Goal: Find specific page/section: Find specific page/section

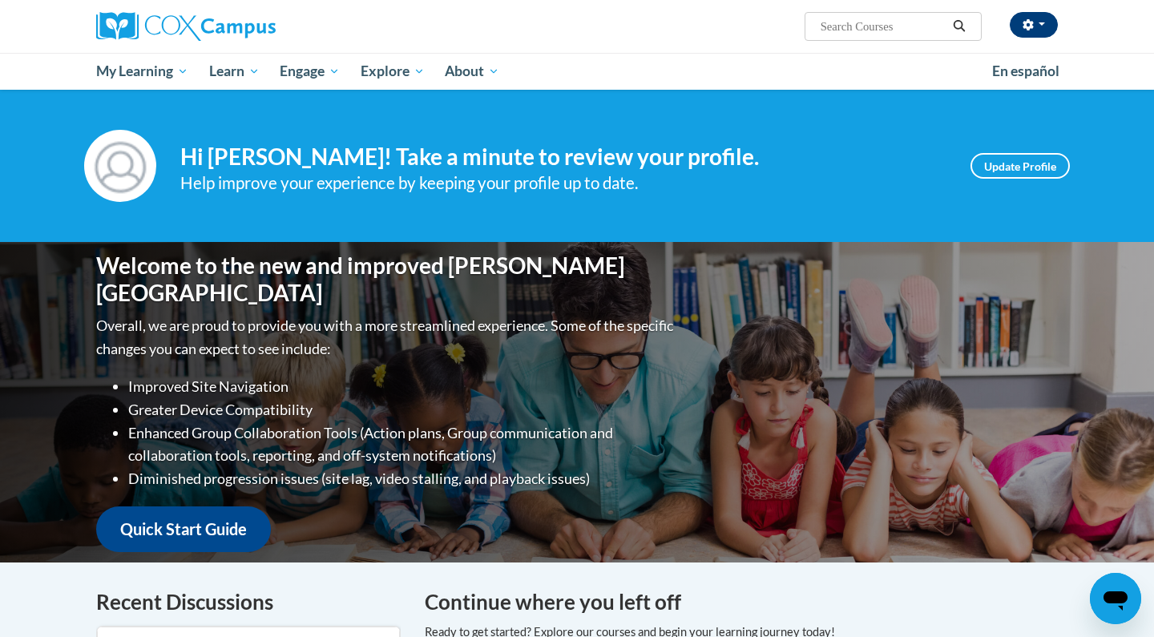
click at [1041, 23] on span "button" at bounding box center [1042, 23] width 6 height 3
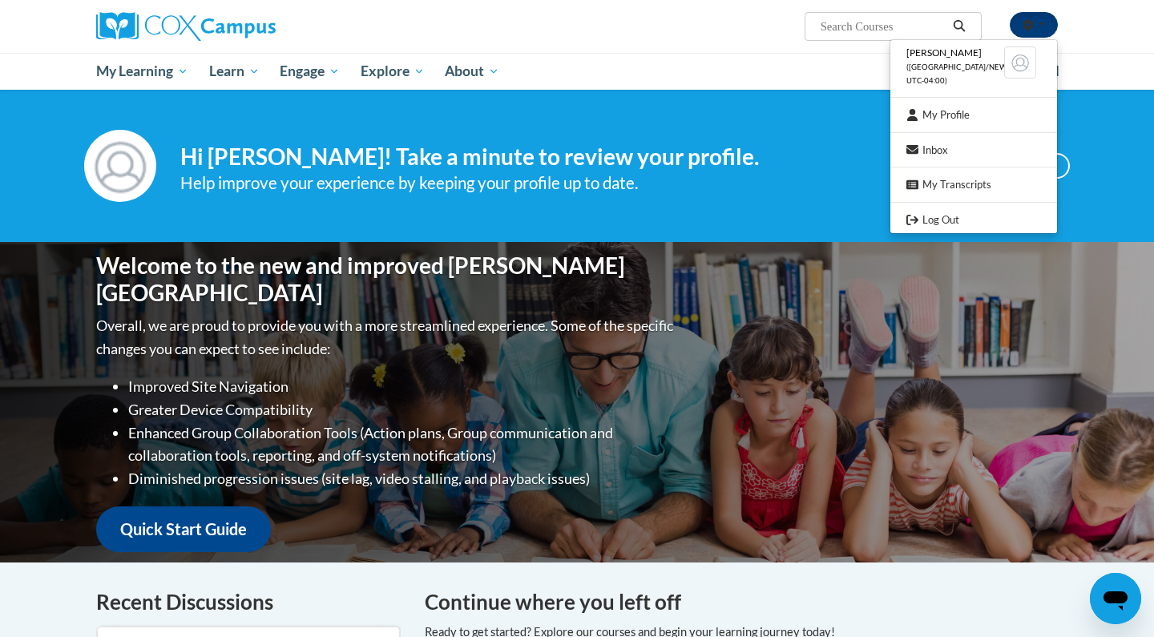
click at [1041, 23] on span "button" at bounding box center [1042, 23] width 6 height 3
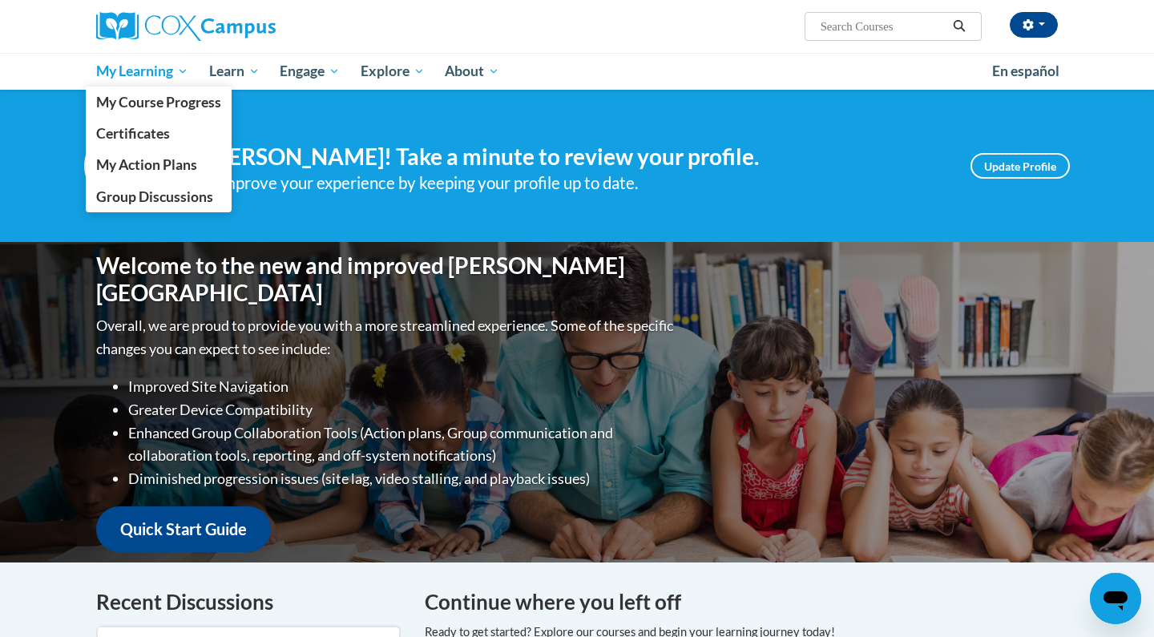
click at [121, 70] on span "My Learning" at bounding box center [142, 71] width 92 height 19
click at [123, 102] on span "My Course Progress" at bounding box center [158, 102] width 125 height 17
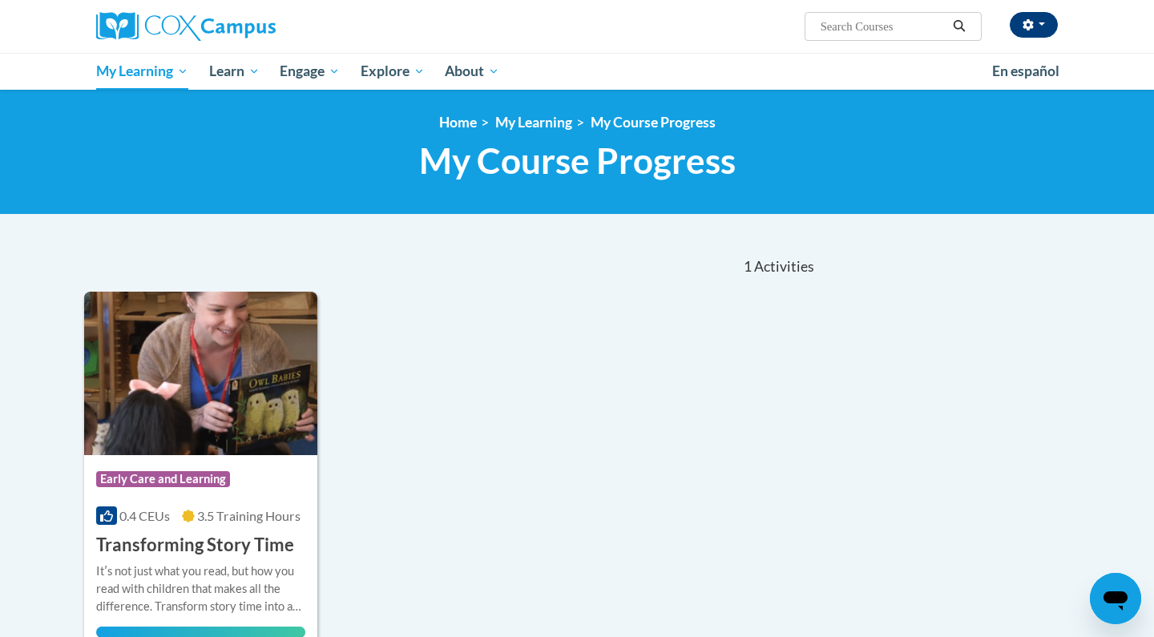
click at [1047, 24] on button "button" at bounding box center [1034, 25] width 48 height 26
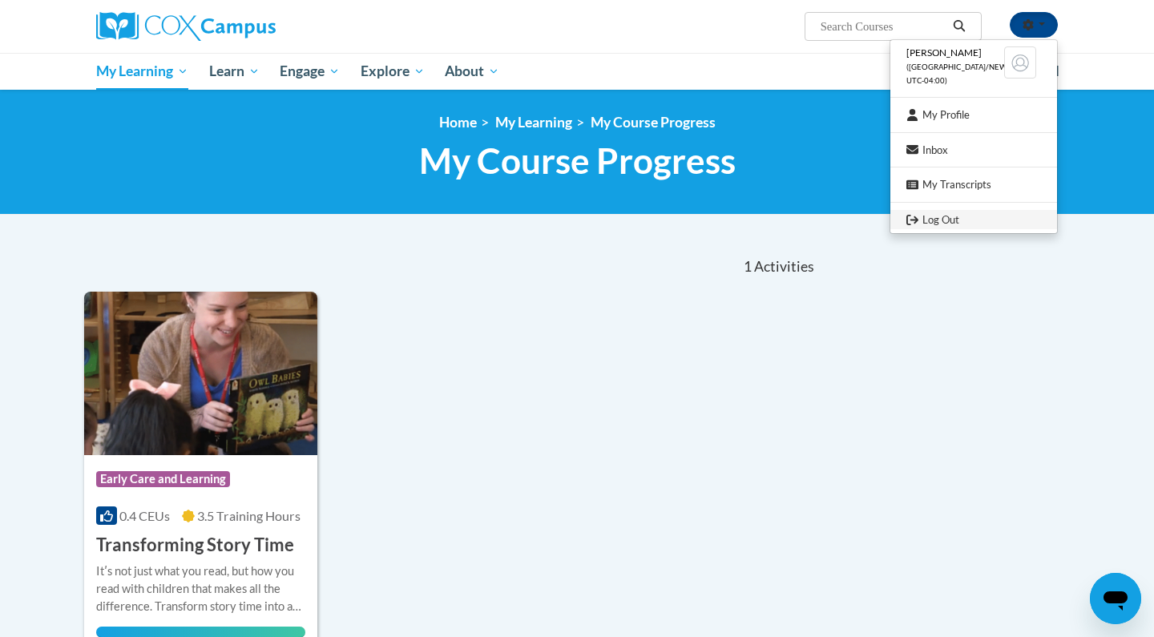
click at [949, 219] on link "Log Out" at bounding box center [973, 220] width 167 height 20
